Goal: Find specific page/section: Find specific page/section

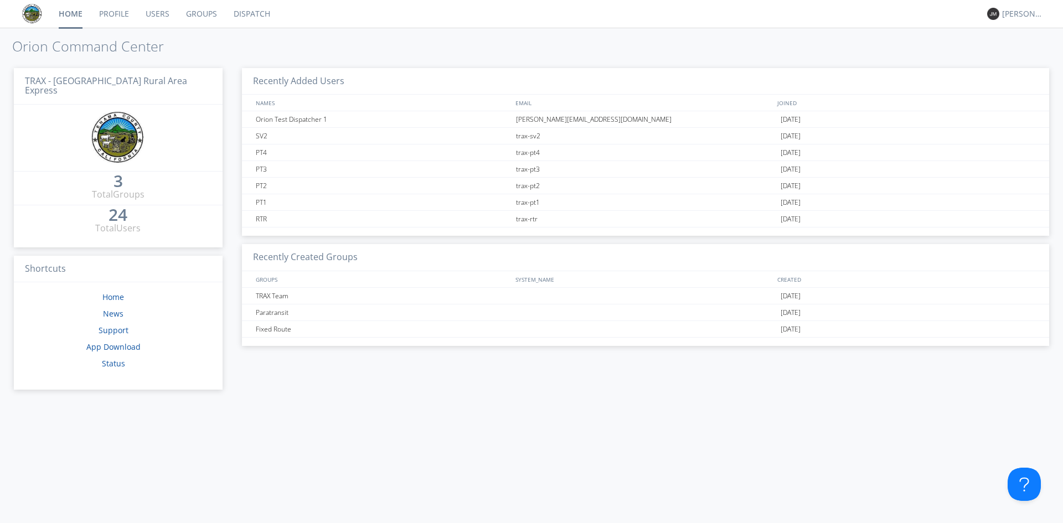
click at [248, 16] on link "Dispatch" at bounding box center [251, 14] width 53 height 28
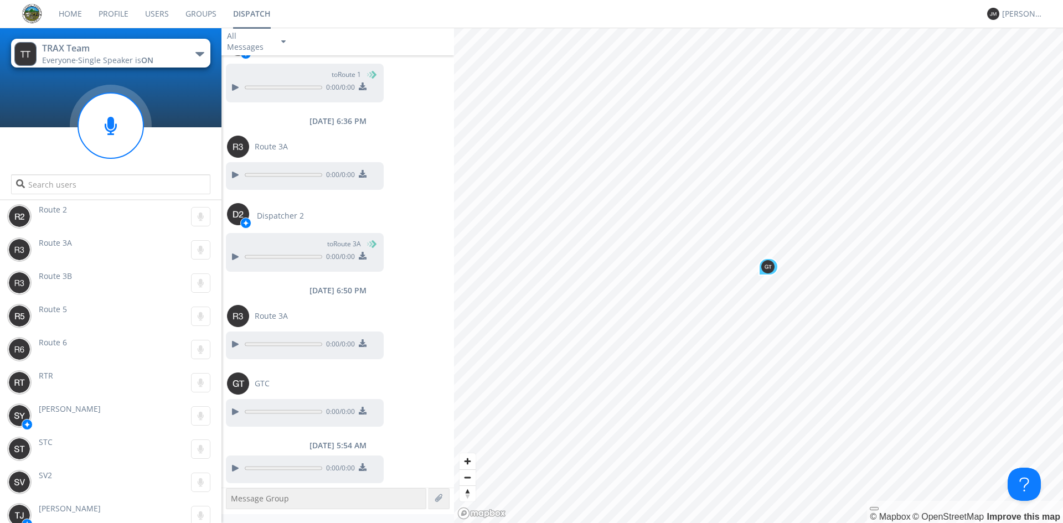
scroll to position [388, 0]
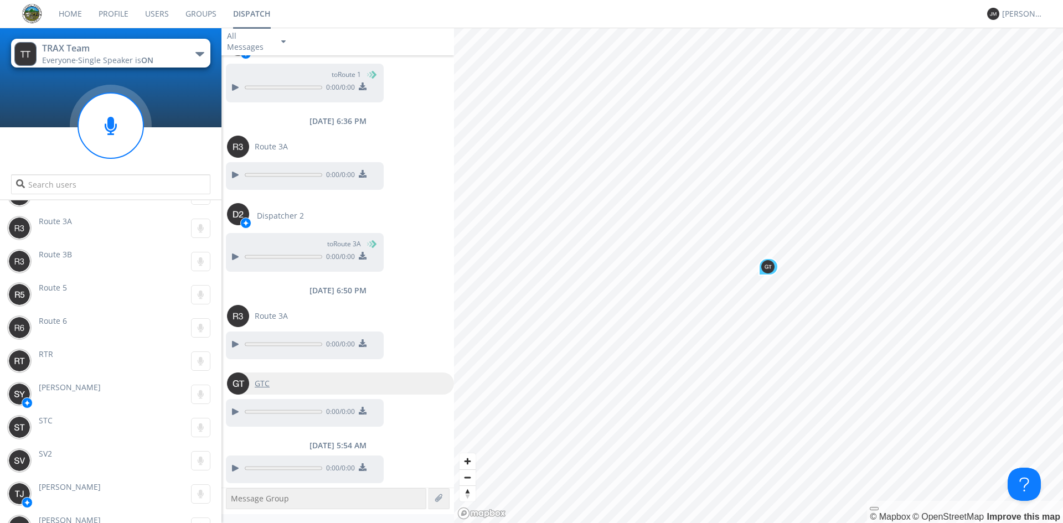
click at [266, 379] on span "GTC" at bounding box center [262, 383] width 15 height 11
type input "GTC"
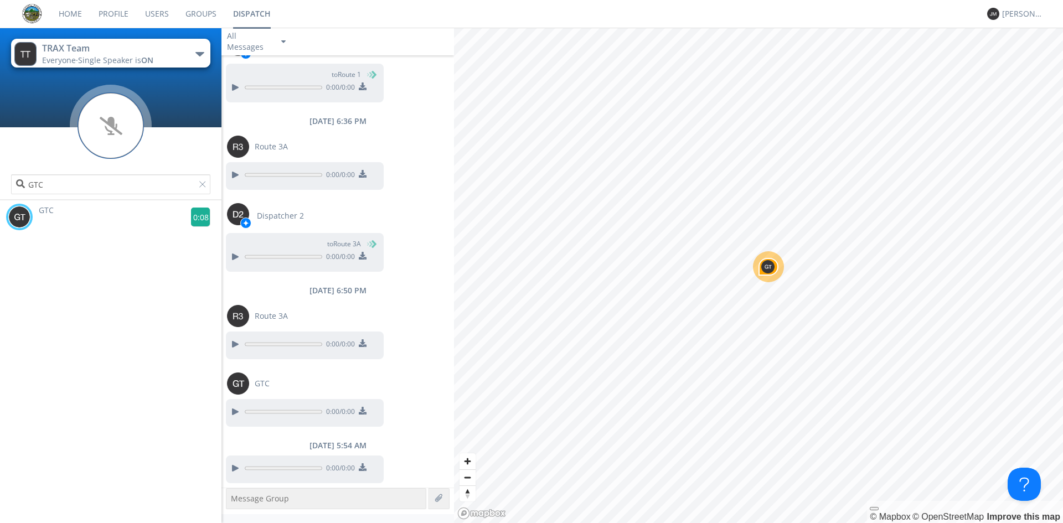
click at [197, 219] on g at bounding box center [200, 217] width 19 height 19
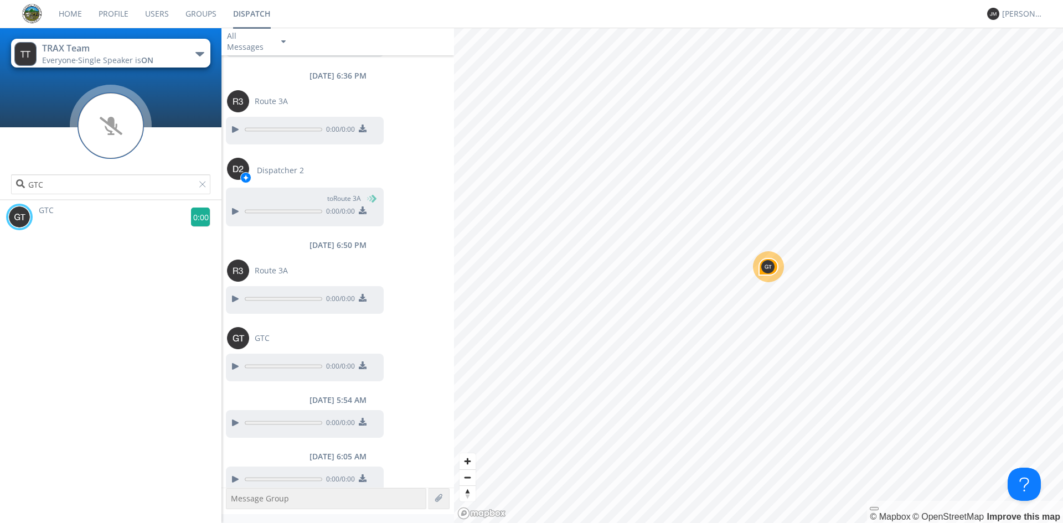
scroll to position [1212, 0]
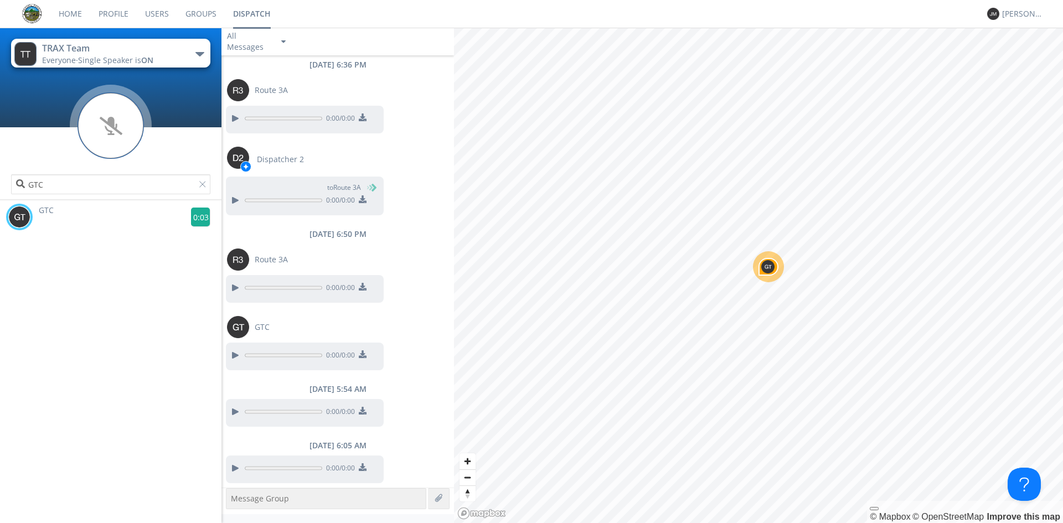
click at [192, 219] on g at bounding box center [200, 217] width 19 height 19
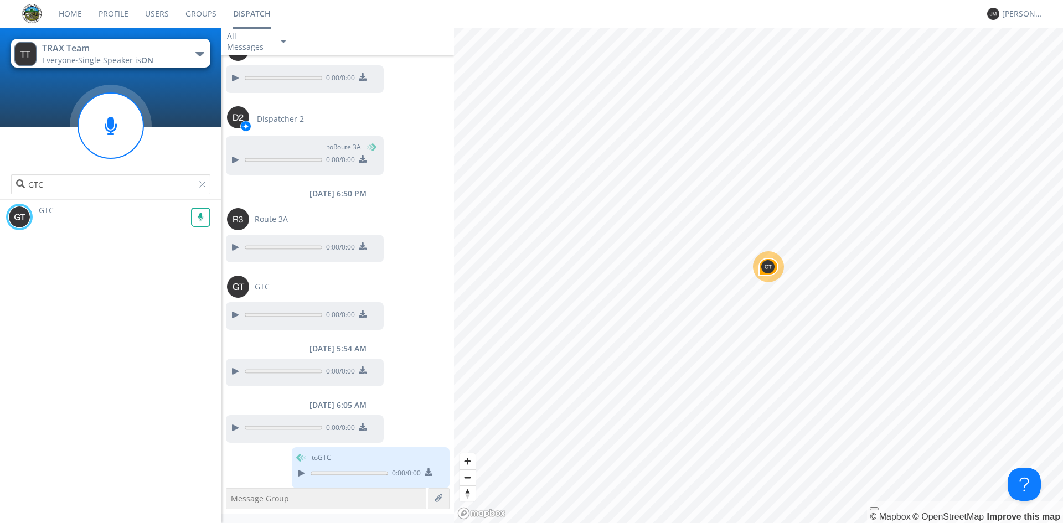
scroll to position [1258, 0]
